Goal: Transaction & Acquisition: Purchase product/service

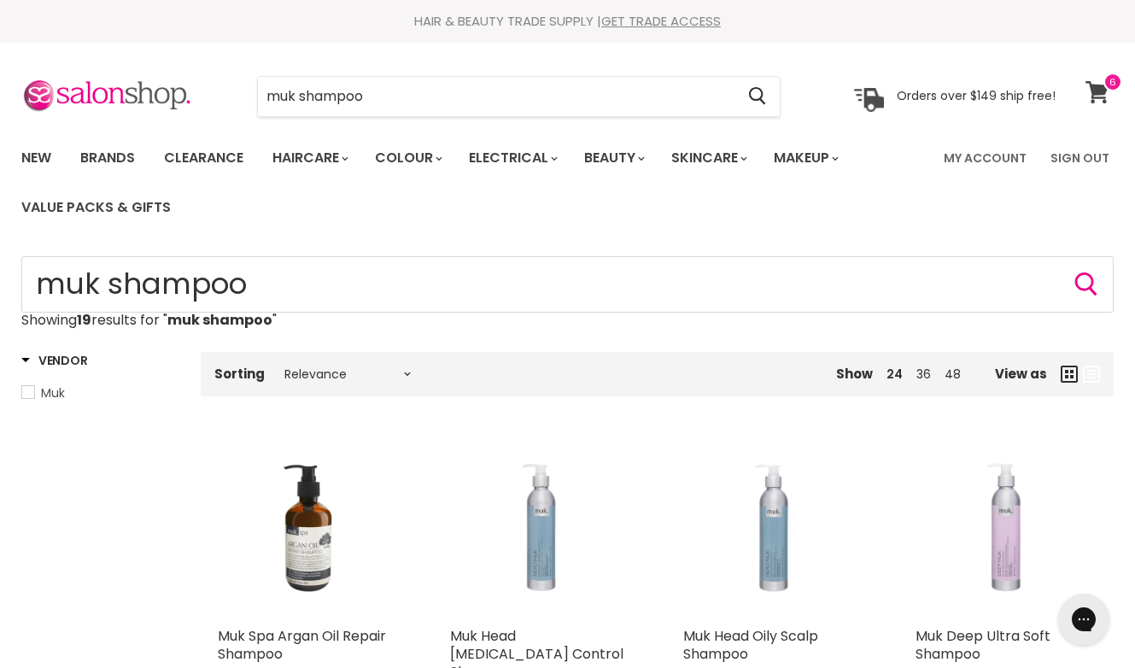
click at [1102, 96] on icon at bounding box center [1097, 92] width 24 height 22
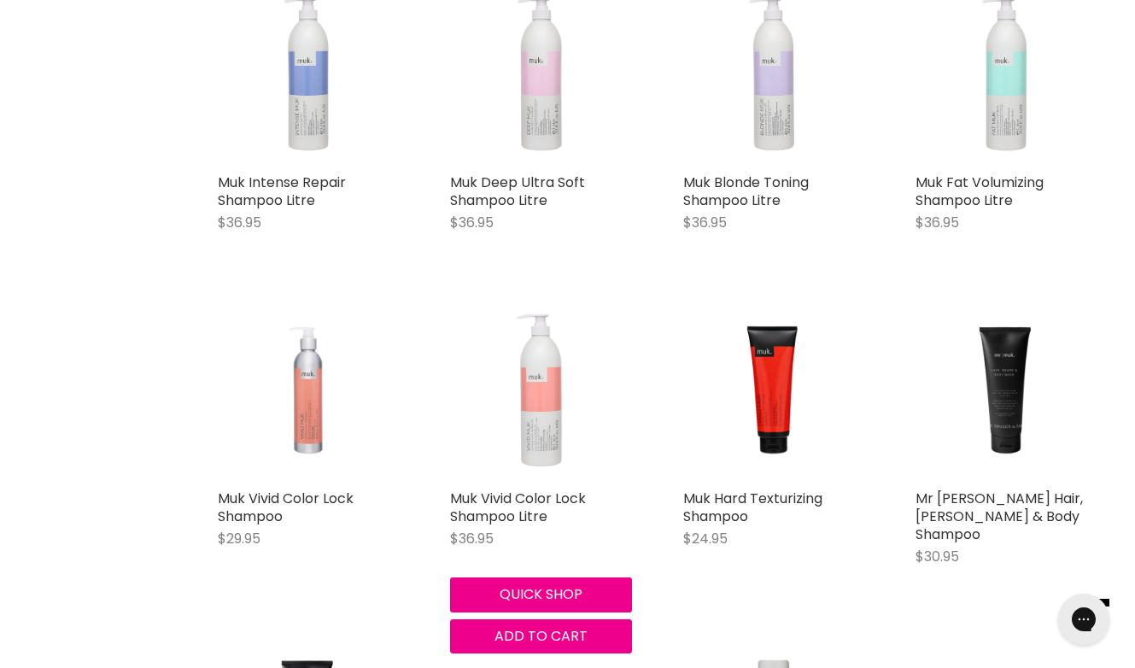
scroll to position [1103, 0]
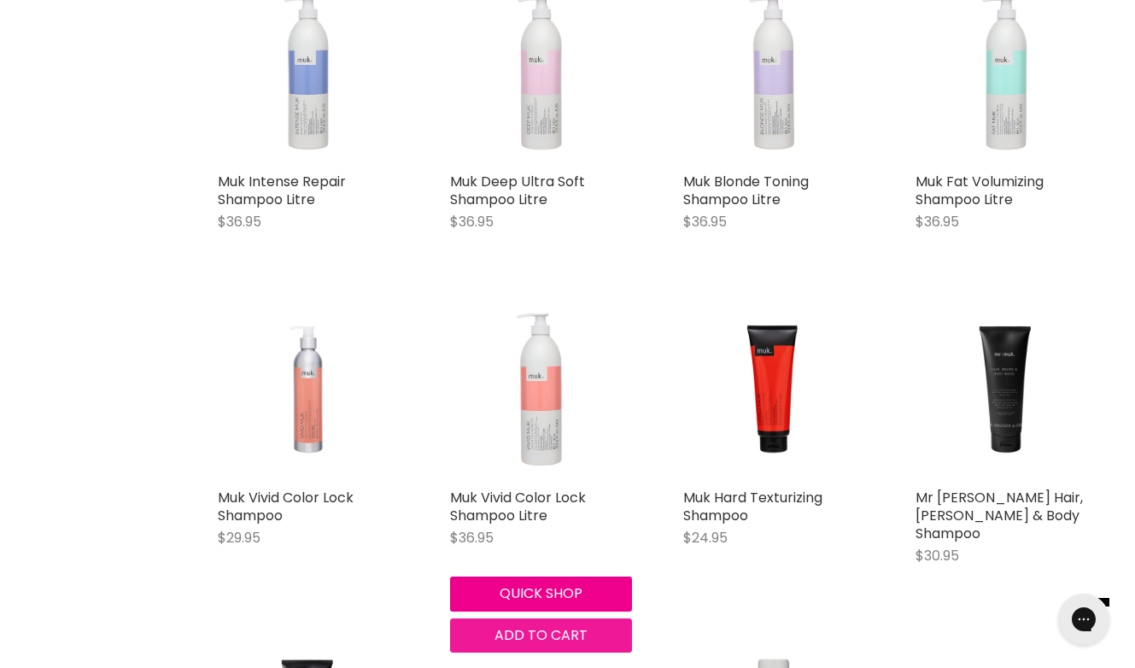
click at [529, 625] on span "Add to cart" at bounding box center [540, 635] width 93 height 20
click at [503, 625] on span "Add to cart" at bounding box center [540, 635] width 93 height 20
click at [511, 625] on span "Add to cart" at bounding box center [540, 635] width 93 height 20
click at [544, 625] on span "Add to cart" at bounding box center [540, 635] width 93 height 20
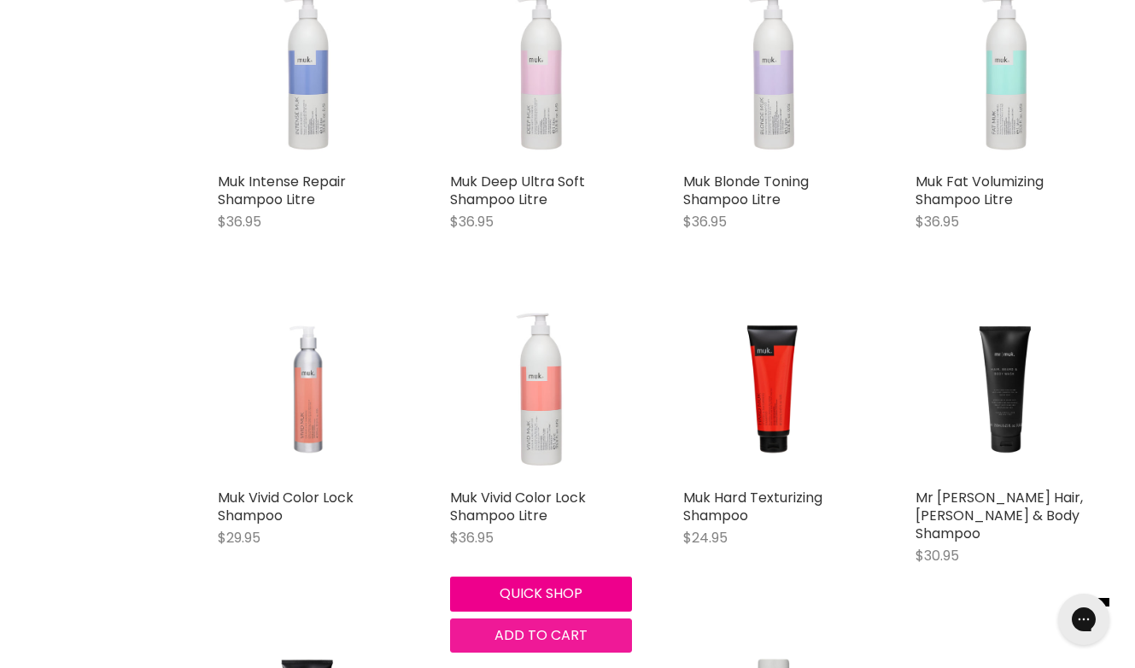
click at [558, 625] on span "Add to cart" at bounding box center [540, 635] width 93 height 20
click at [525, 399] on img "Main content" at bounding box center [540, 389] width 181 height 168
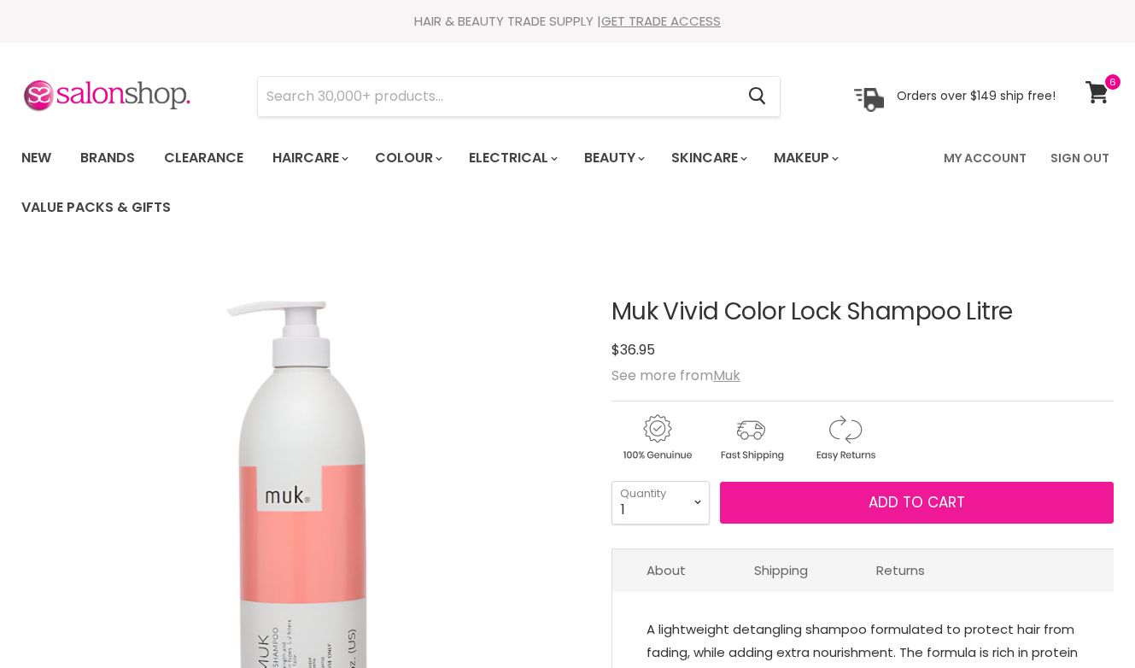
click at [899, 500] on span "Add to cart" at bounding box center [916, 502] width 96 height 20
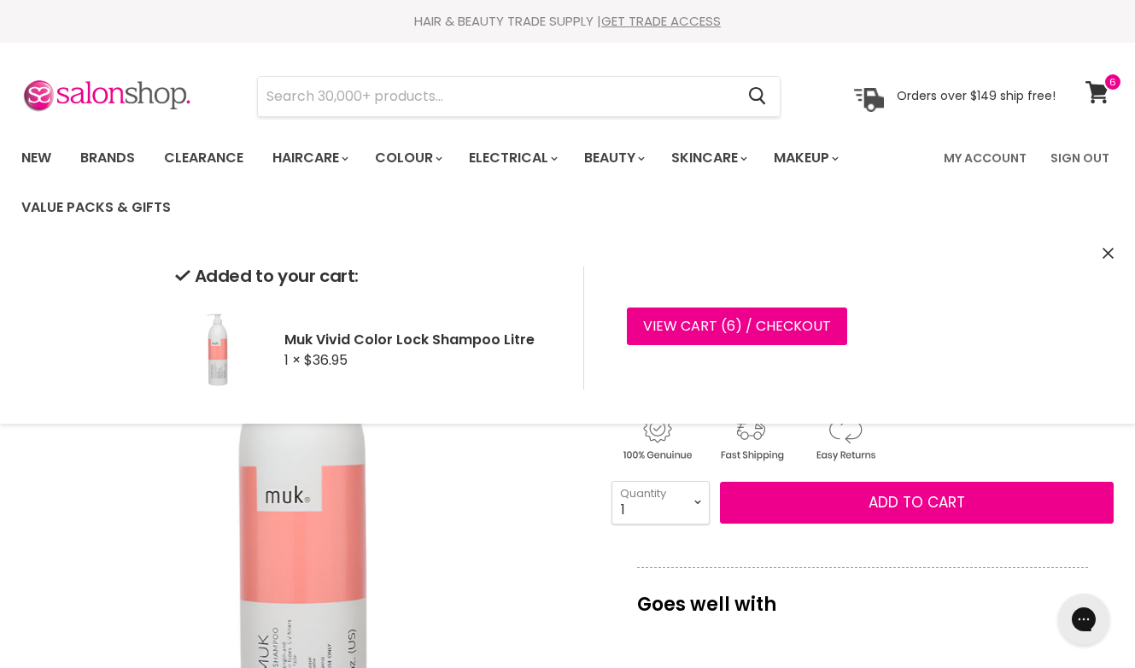
click at [690, 502] on select "1 2 3 4 5 6 7 8 9 10+" at bounding box center [660, 502] width 98 height 43
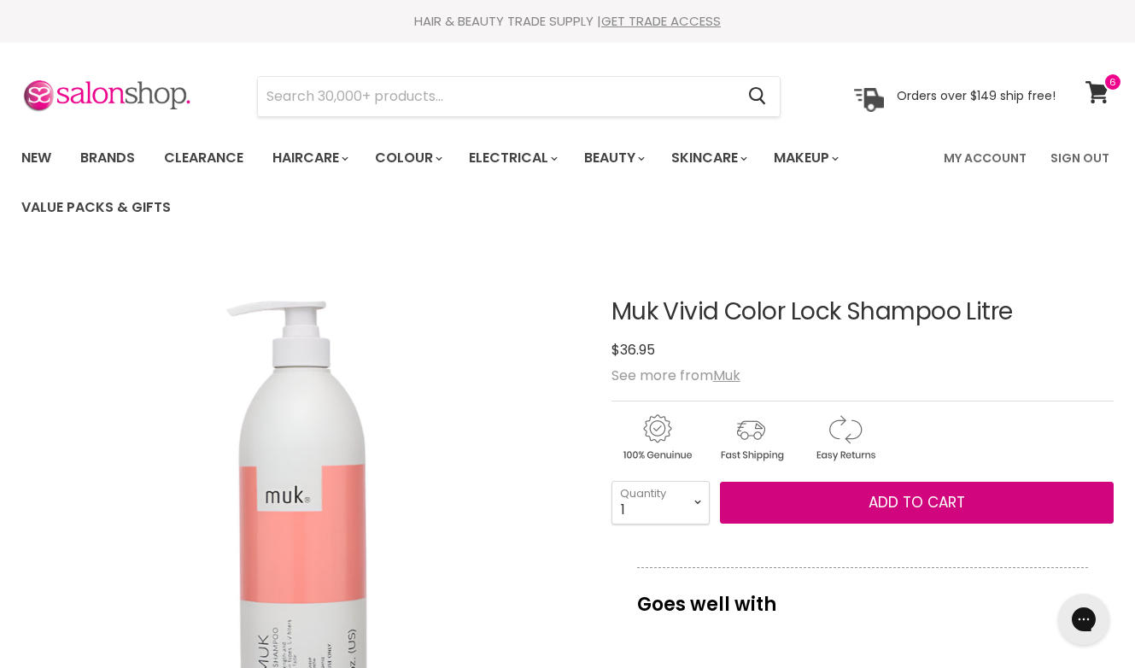
select select "2"
type input "2"
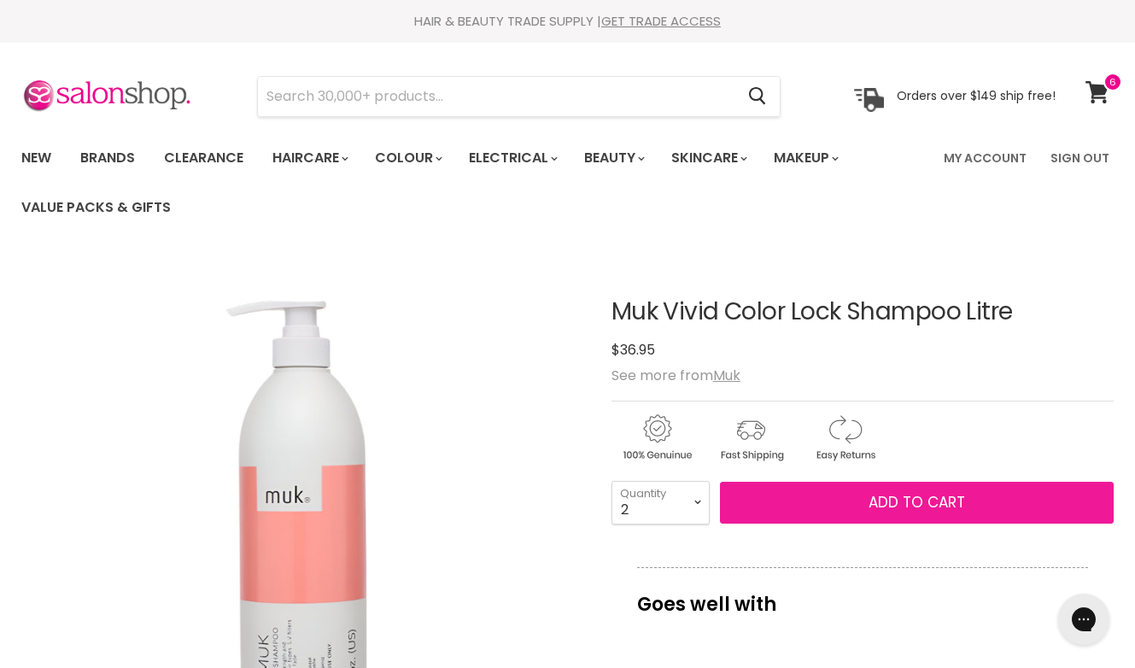
click at [918, 501] on span "Add to cart" at bounding box center [916, 502] width 96 height 20
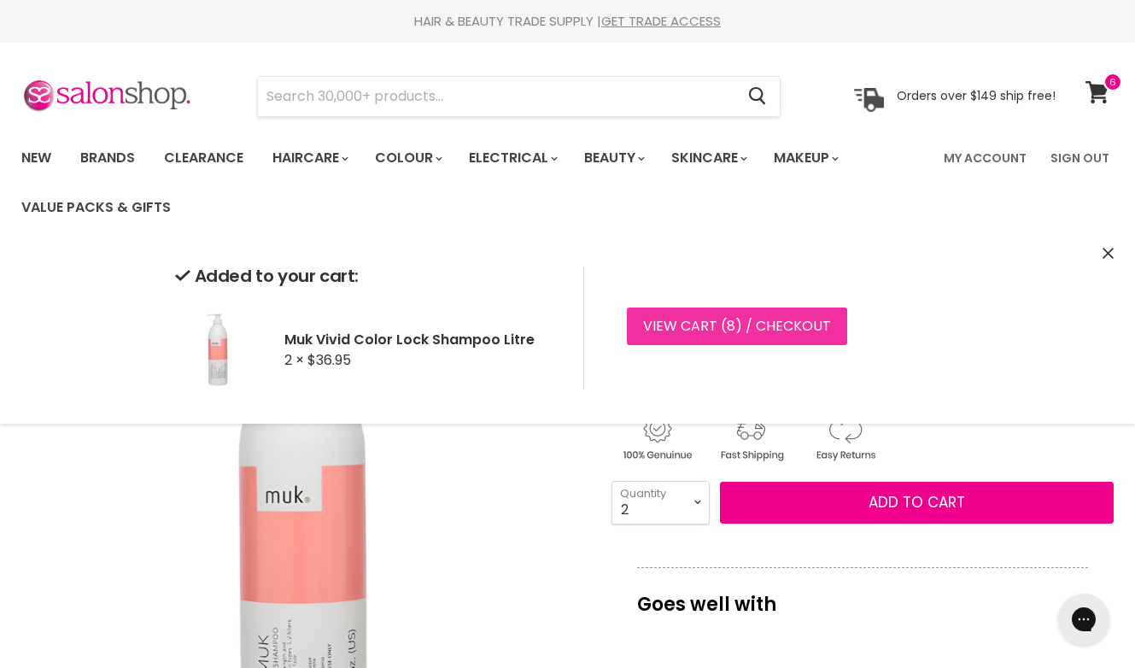
click at [734, 324] on link "View cart ( 8 ) / Checkout" at bounding box center [737, 326] width 220 height 38
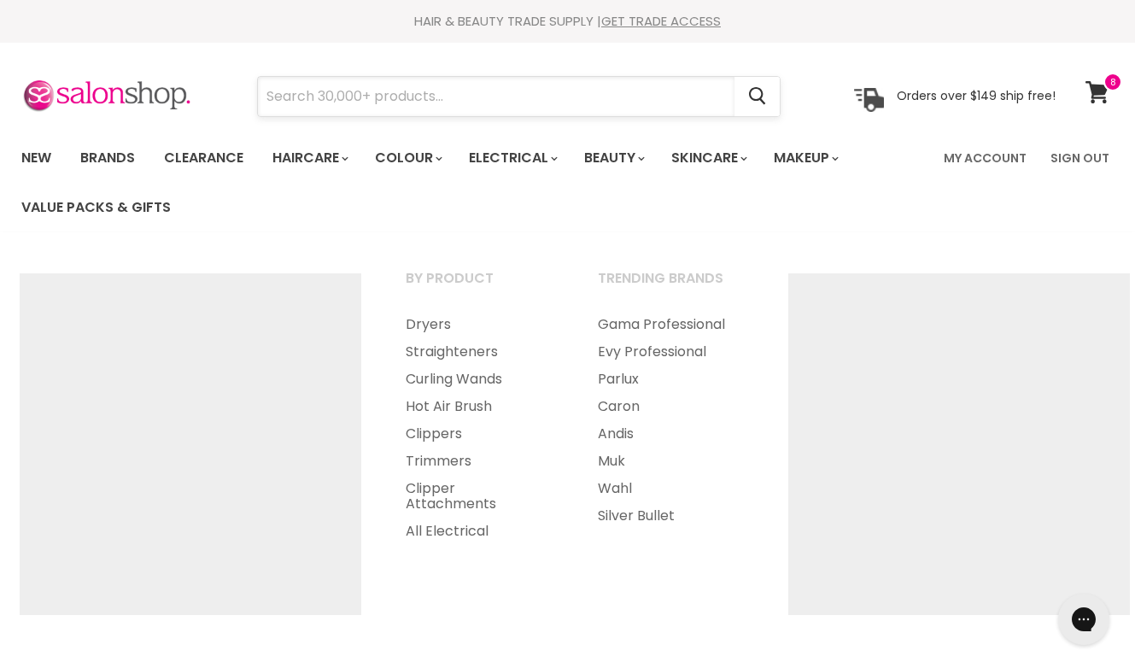
click at [482, 96] on input "Search" at bounding box center [496, 96] width 476 height 39
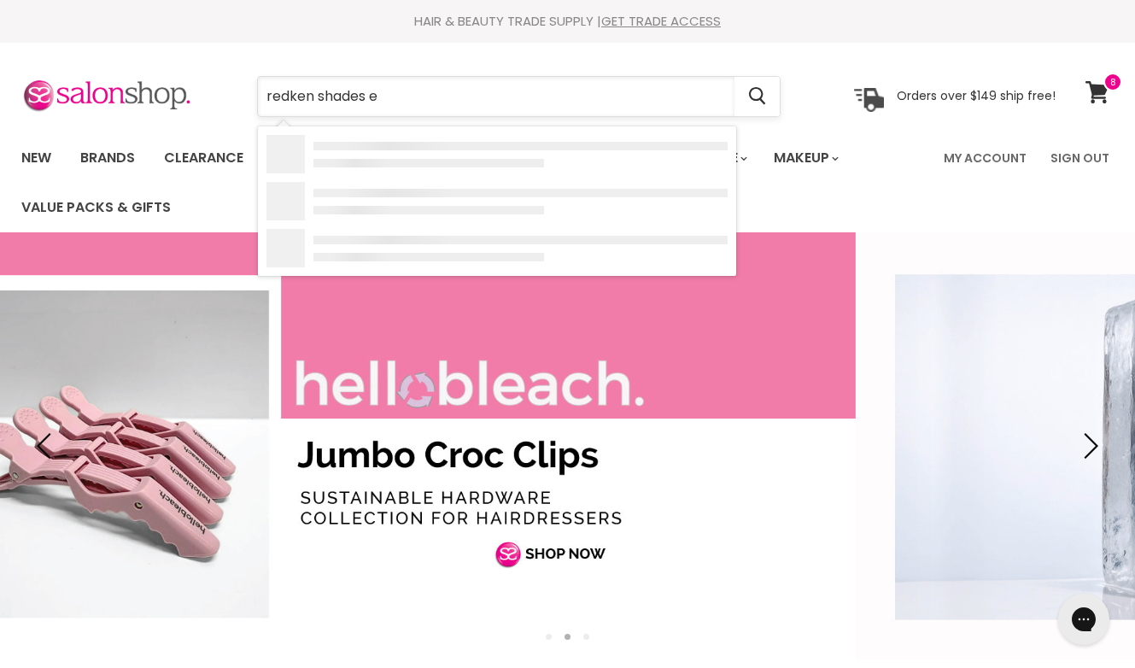
type input "redken shades eq"
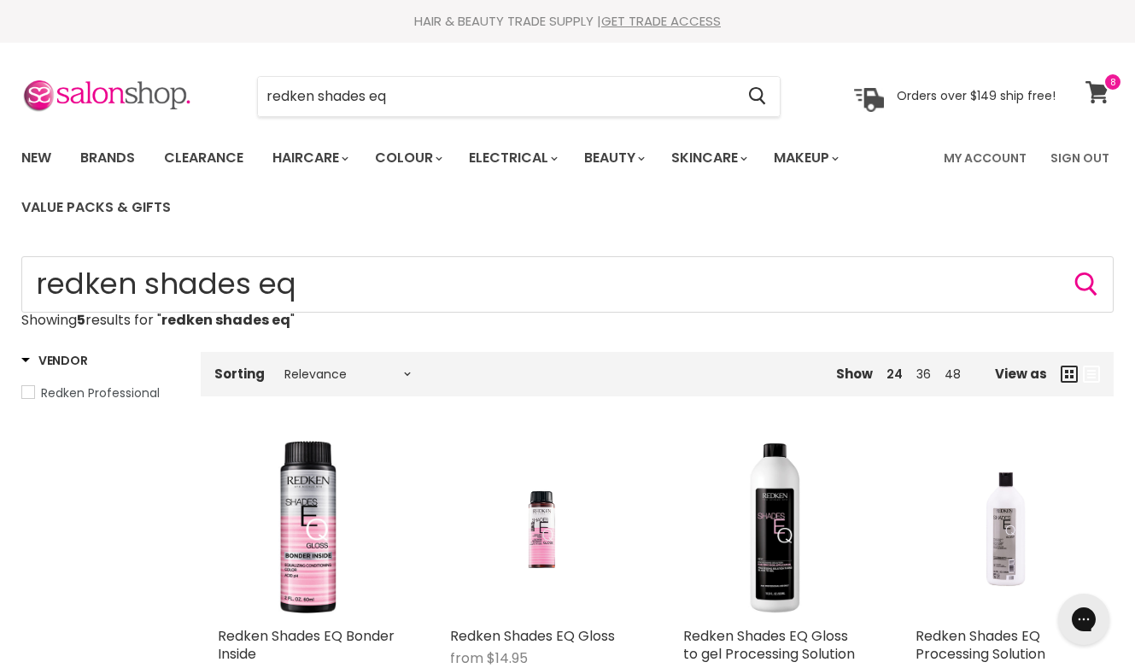
click at [1102, 91] on icon at bounding box center [1096, 92] width 23 height 22
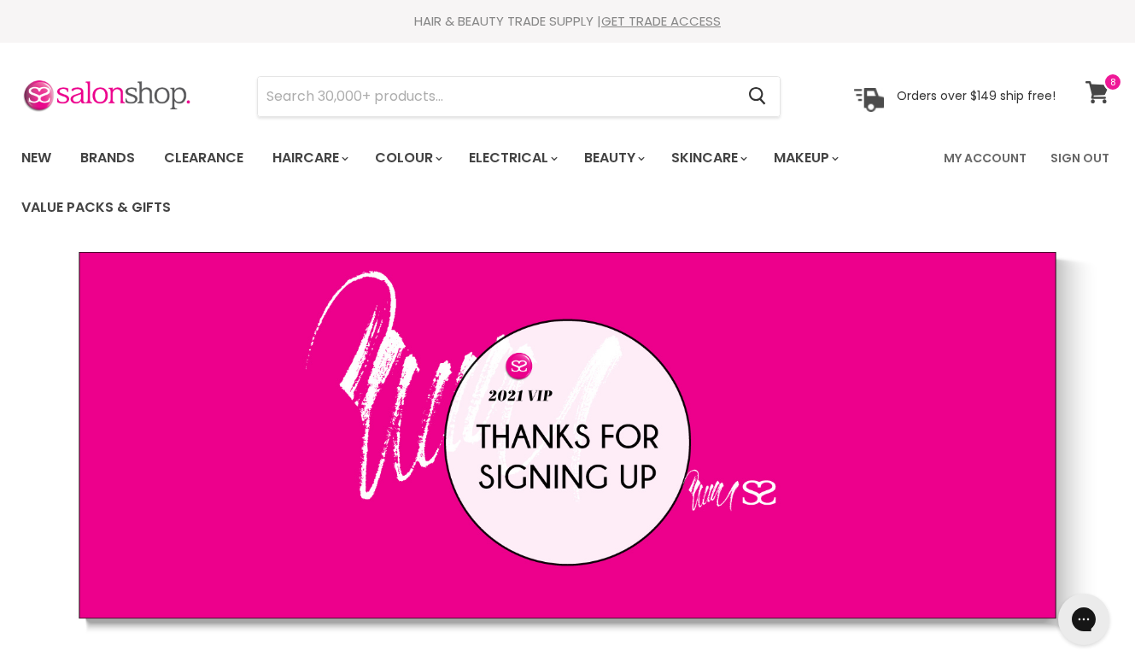
click at [1099, 88] on icon at bounding box center [1096, 92] width 23 height 22
